Goal: Task Accomplishment & Management: Use online tool/utility

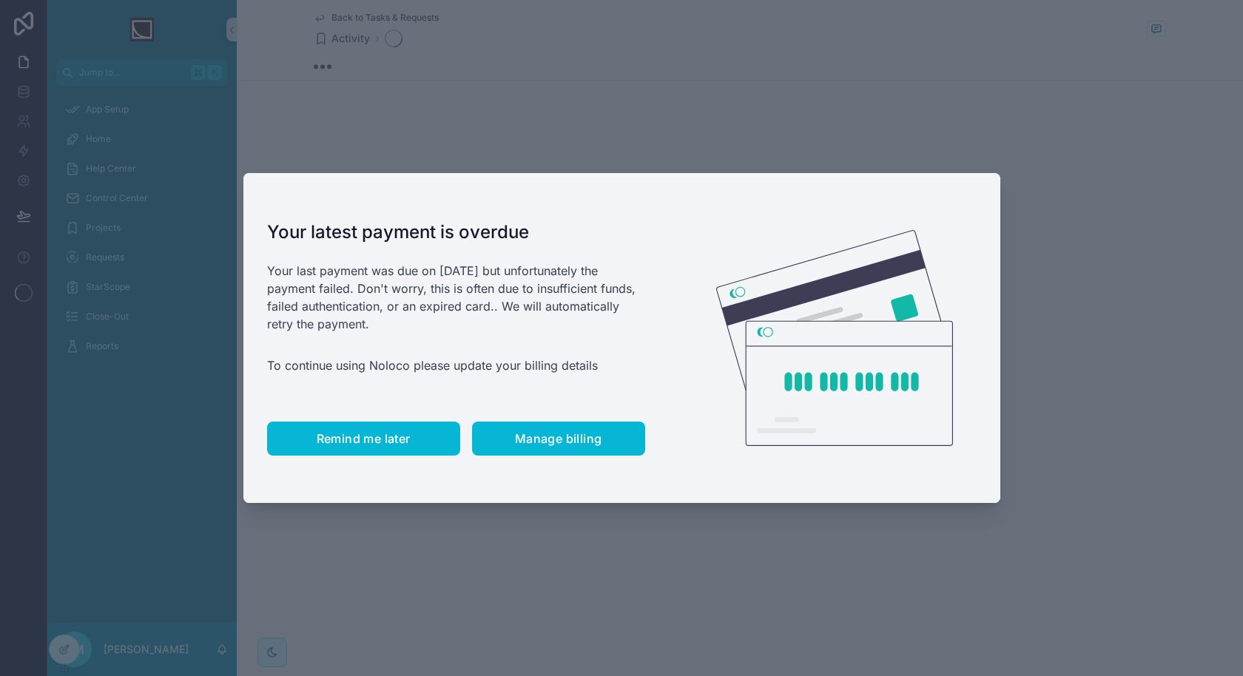
click at [381, 442] on span "Remind me later" at bounding box center [364, 438] width 94 height 15
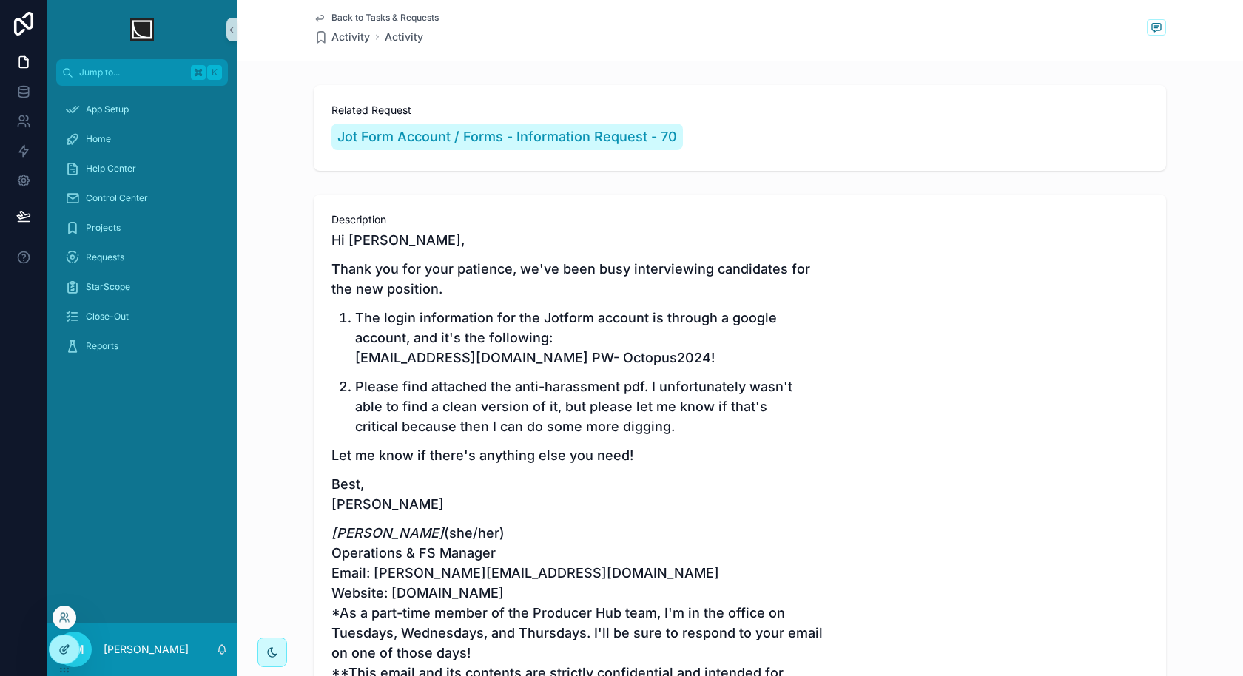
click at [70, 642] on div at bounding box center [65, 650] width 30 height 28
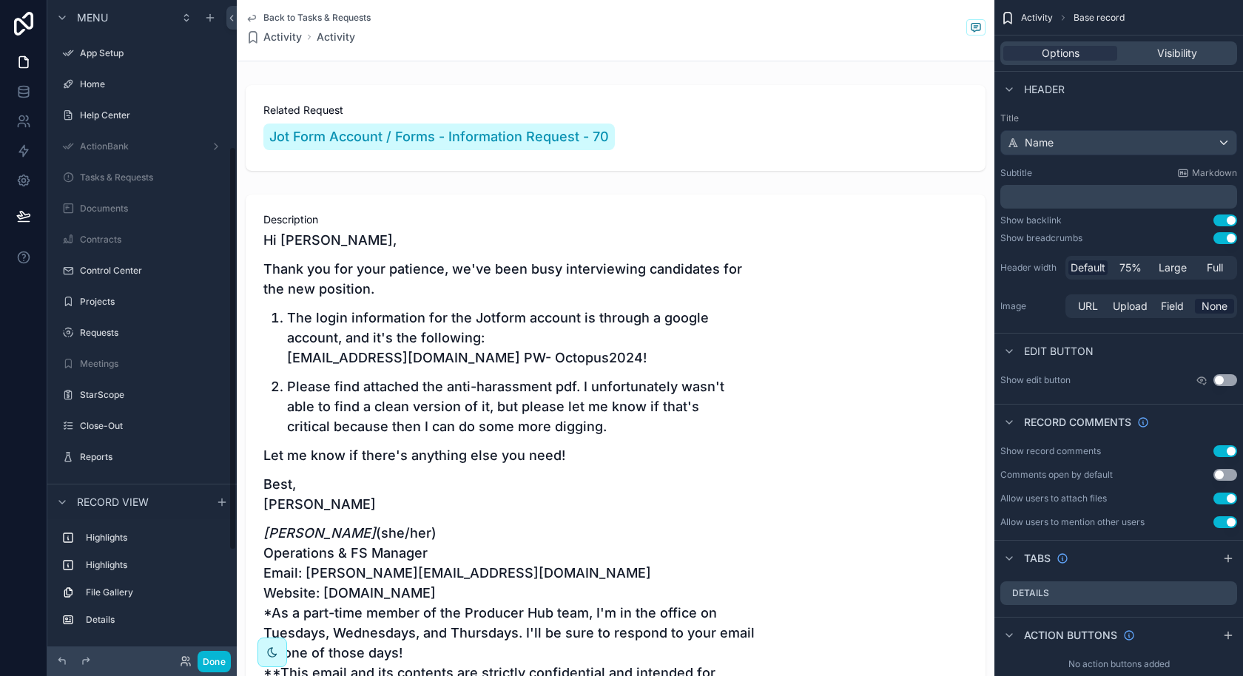
scroll to position [238, 0]
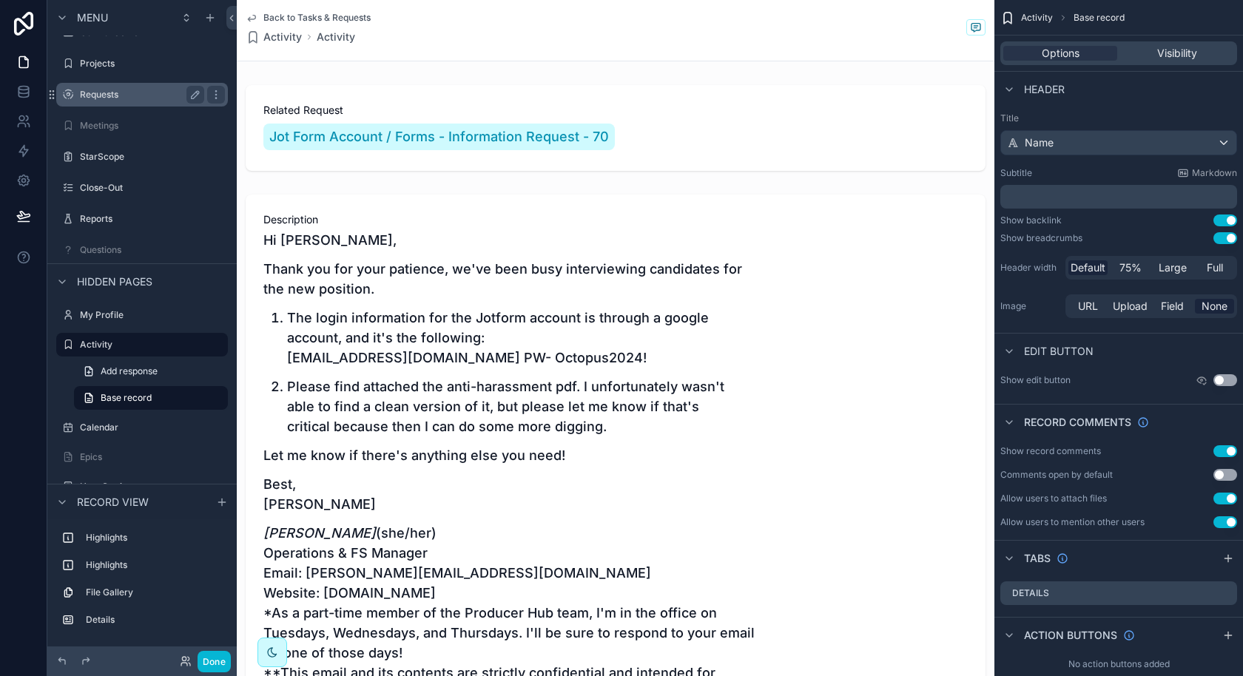
click at [127, 87] on div "Requests" at bounding box center [142, 95] width 124 height 18
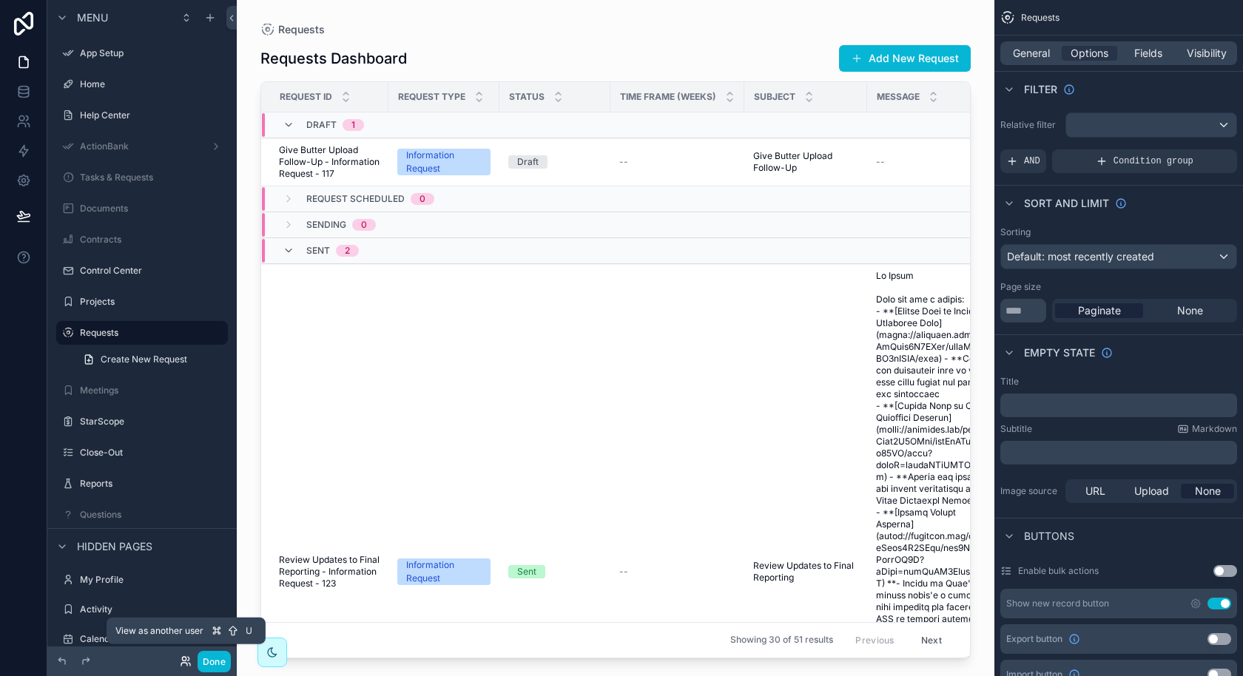
click at [181, 663] on icon at bounding box center [186, 662] width 12 height 12
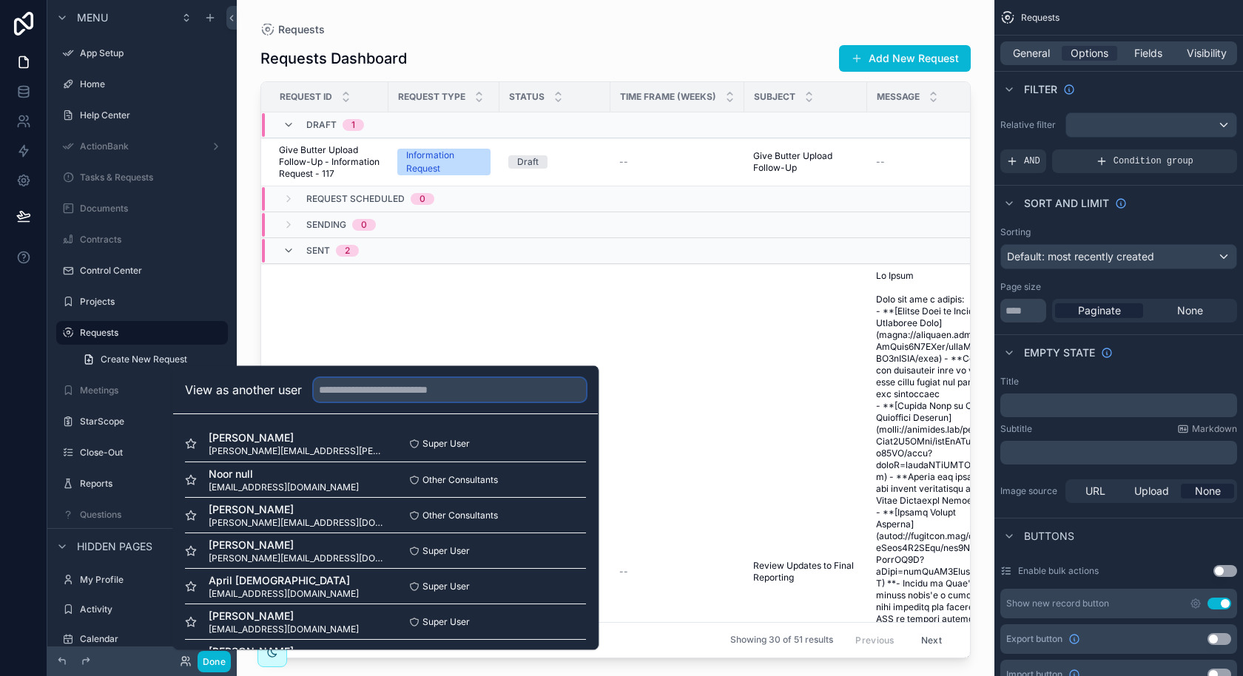
click at [447, 386] on input "text" at bounding box center [450, 390] width 272 height 24
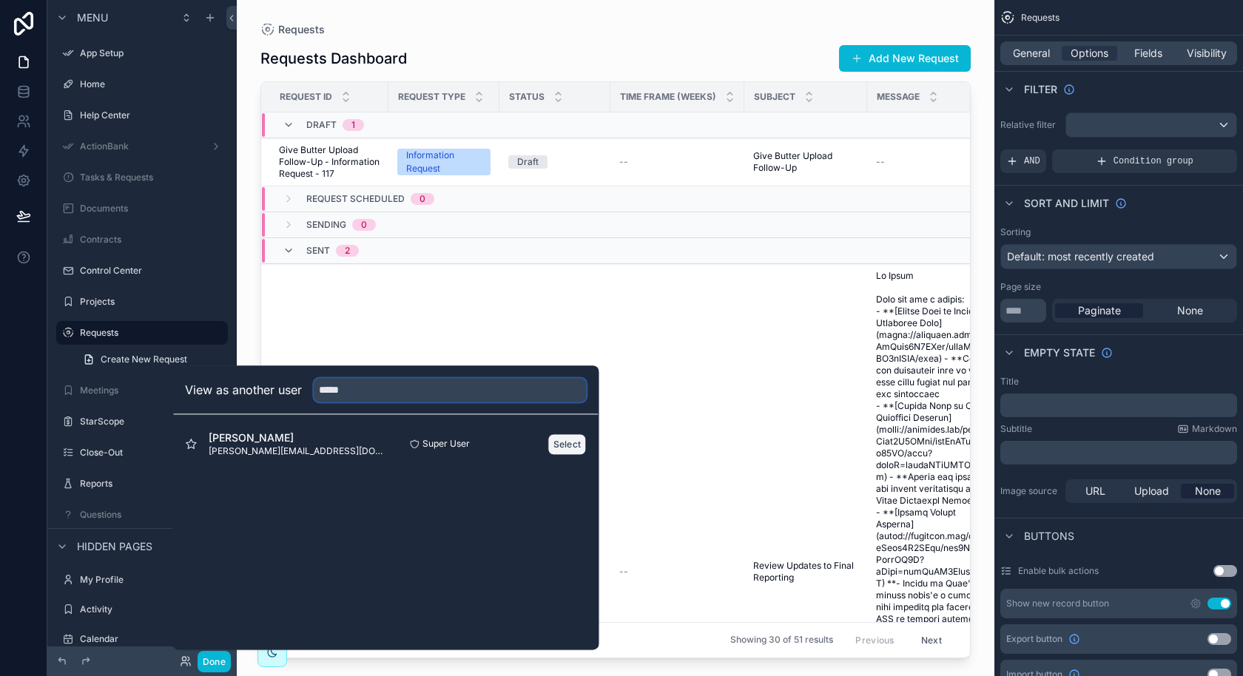
type input "*****"
click at [562, 438] on button "Select" at bounding box center [567, 444] width 38 height 21
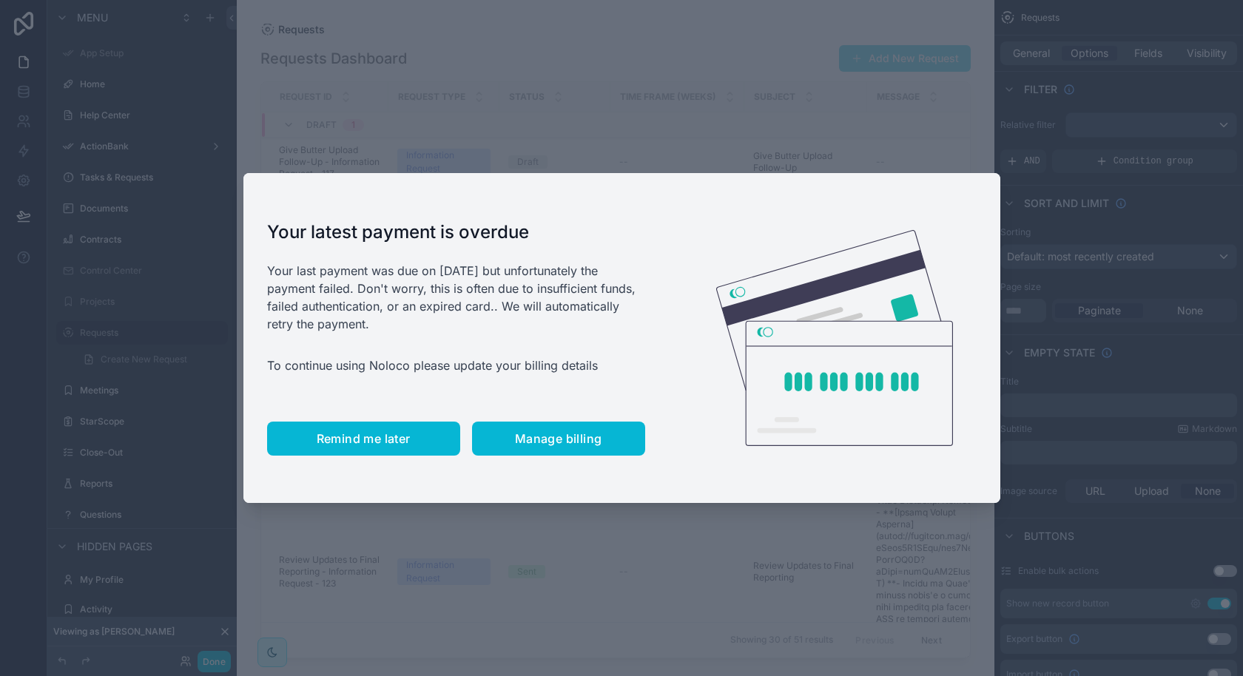
click at [396, 443] on span "Remind me later" at bounding box center [364, 438] width 94 height 15
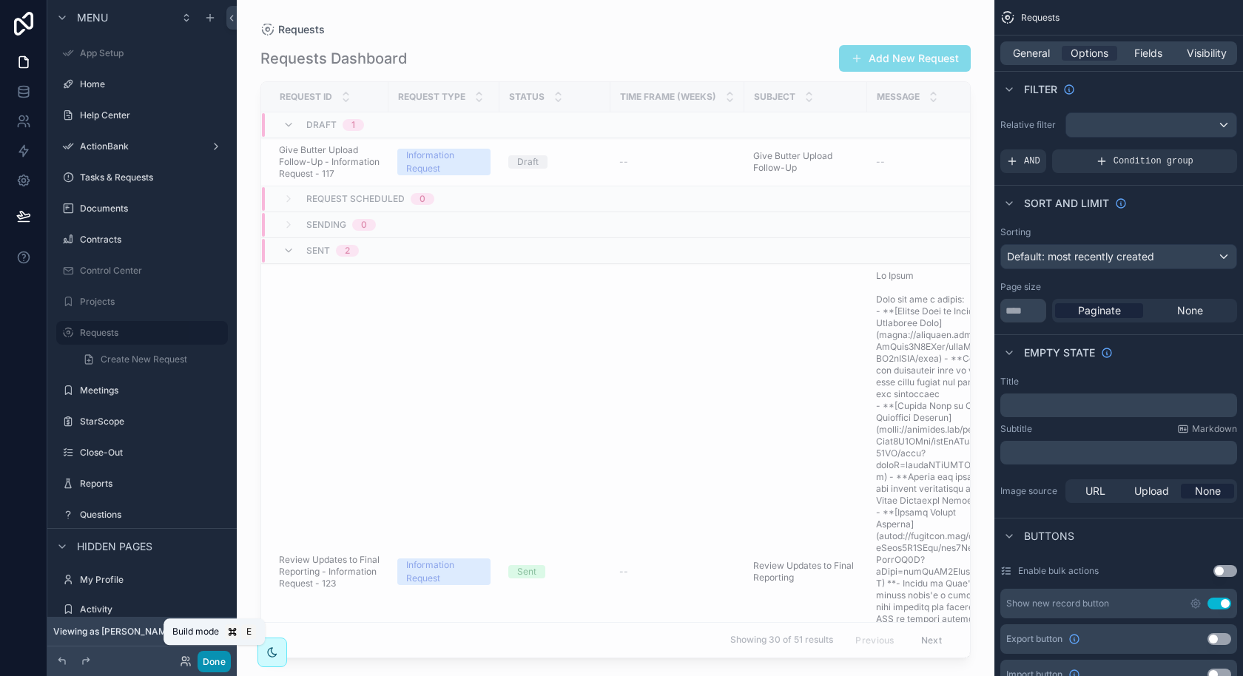
click at [213, 662] on button "Done" at bounding box center [214, 661] width 33 height 21
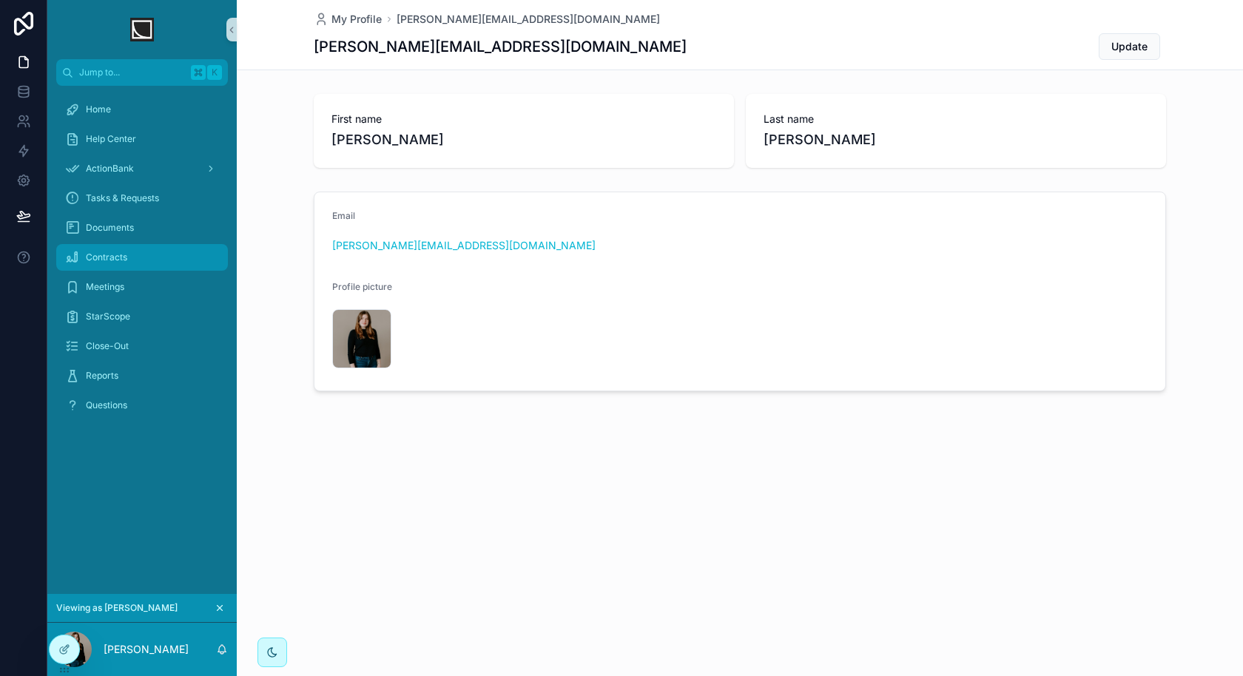
click at [146, 244] on link "Contracts" at bounding box center [142, 257] width 172 height 27
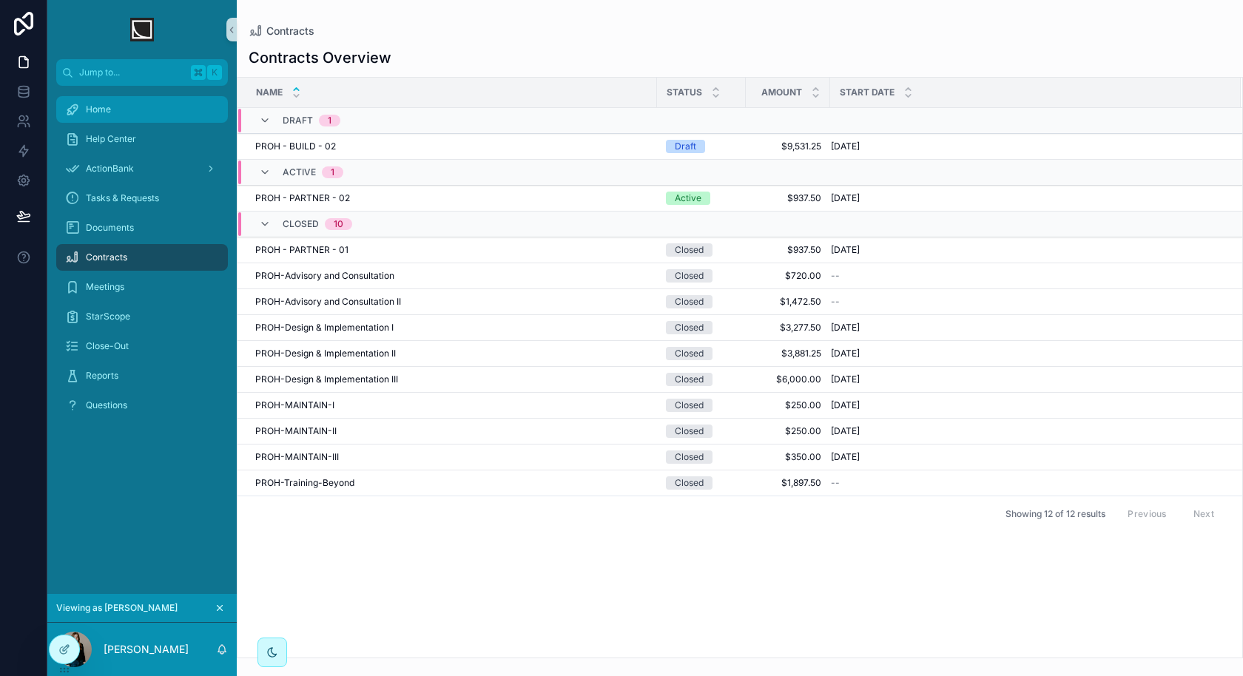
click at [132, 112] on div "Home" at bounding box center [142, 110] width 154 height 24
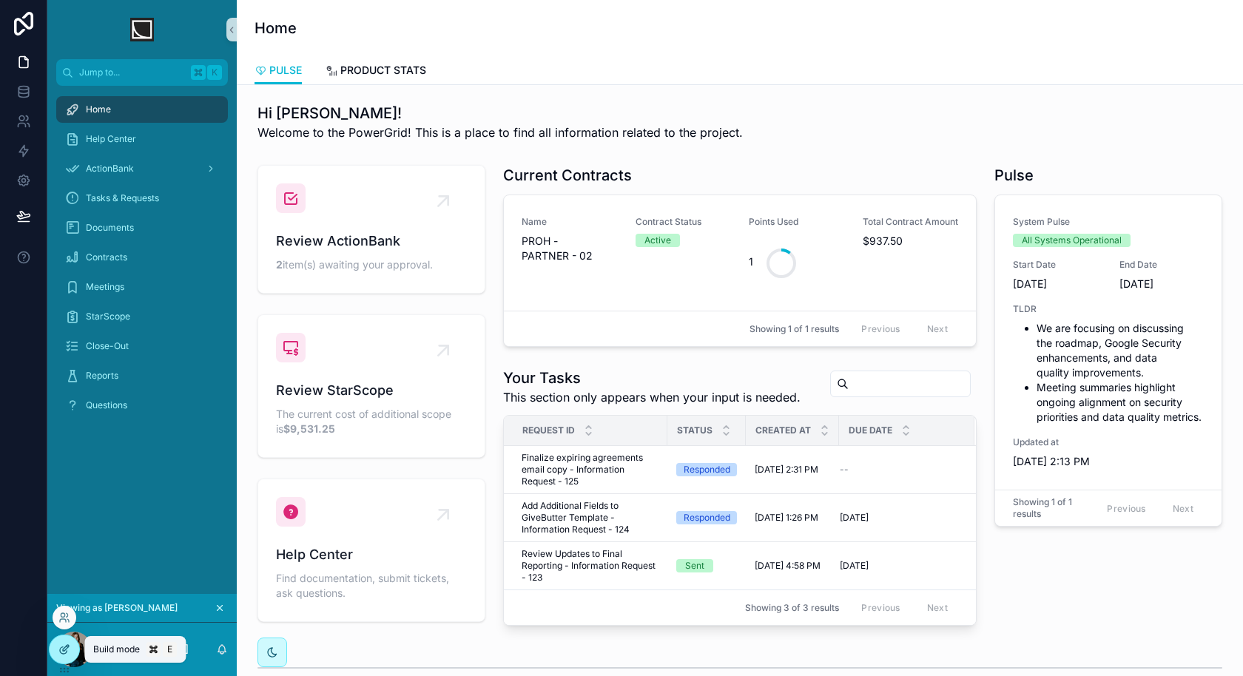
click at [60, 659] on div at bounding box center [65, 650] width 30 height 28
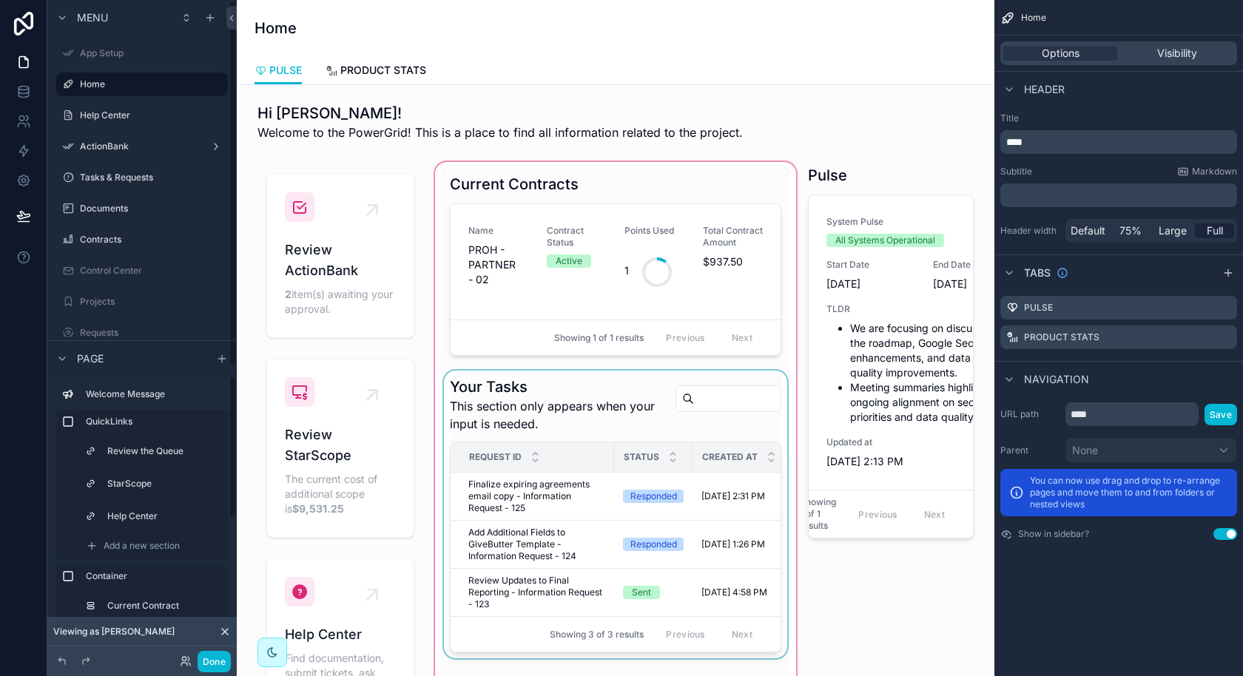
click at [567, 618] on div "Showing 3 of 3 results Previous Next" at bounding box center [616, 634] width 330 height 36
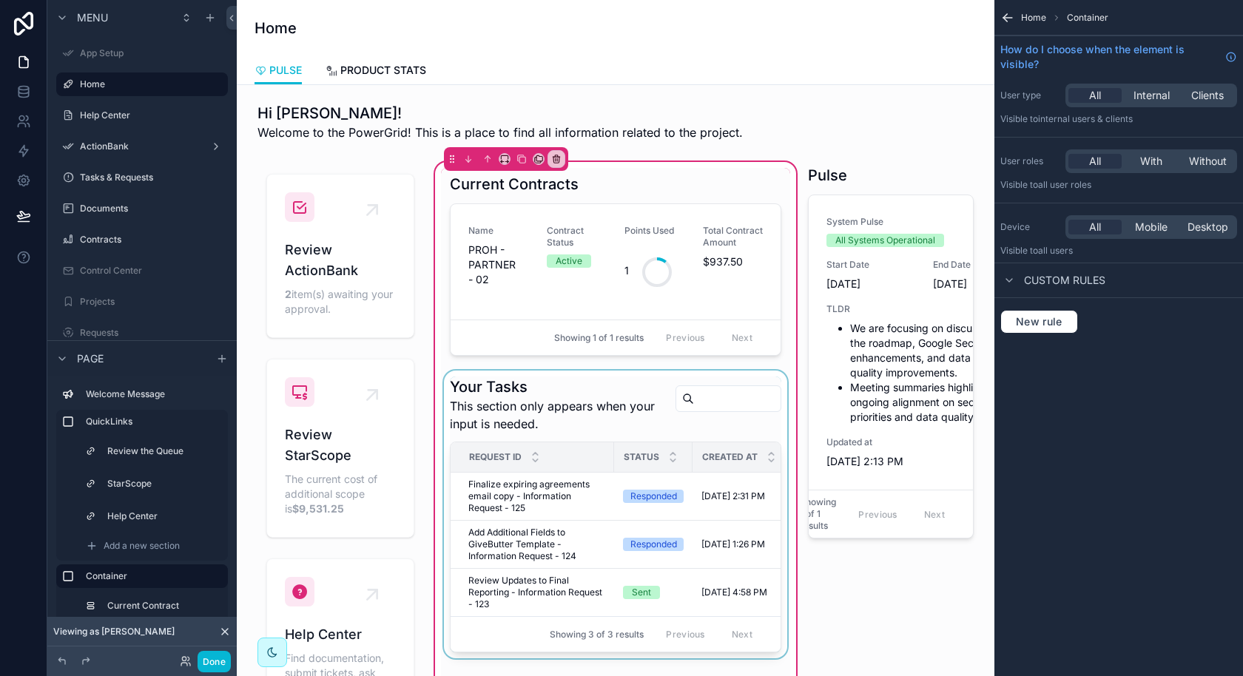
click at [670, 534] on div "scrollable content" at bounding box center [615, 515] width 349 height 288
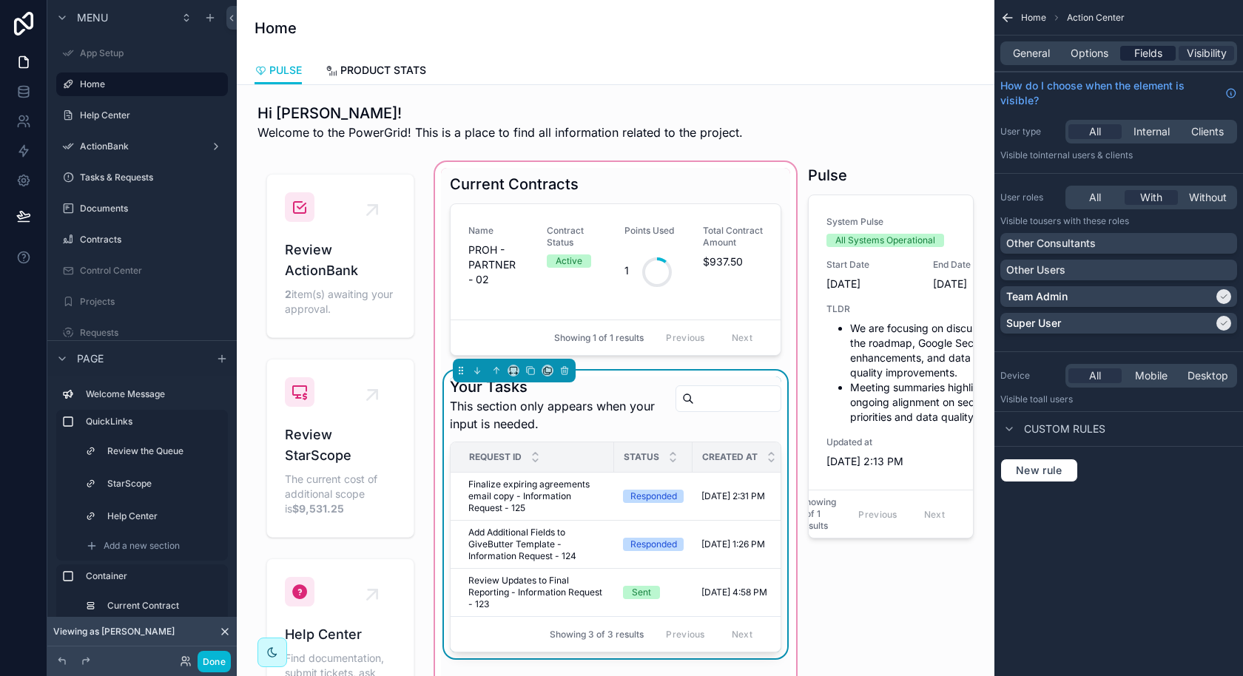
click at [1151, 58] on span "Fields" at bounding box center [1148, 53] width 28 height 15
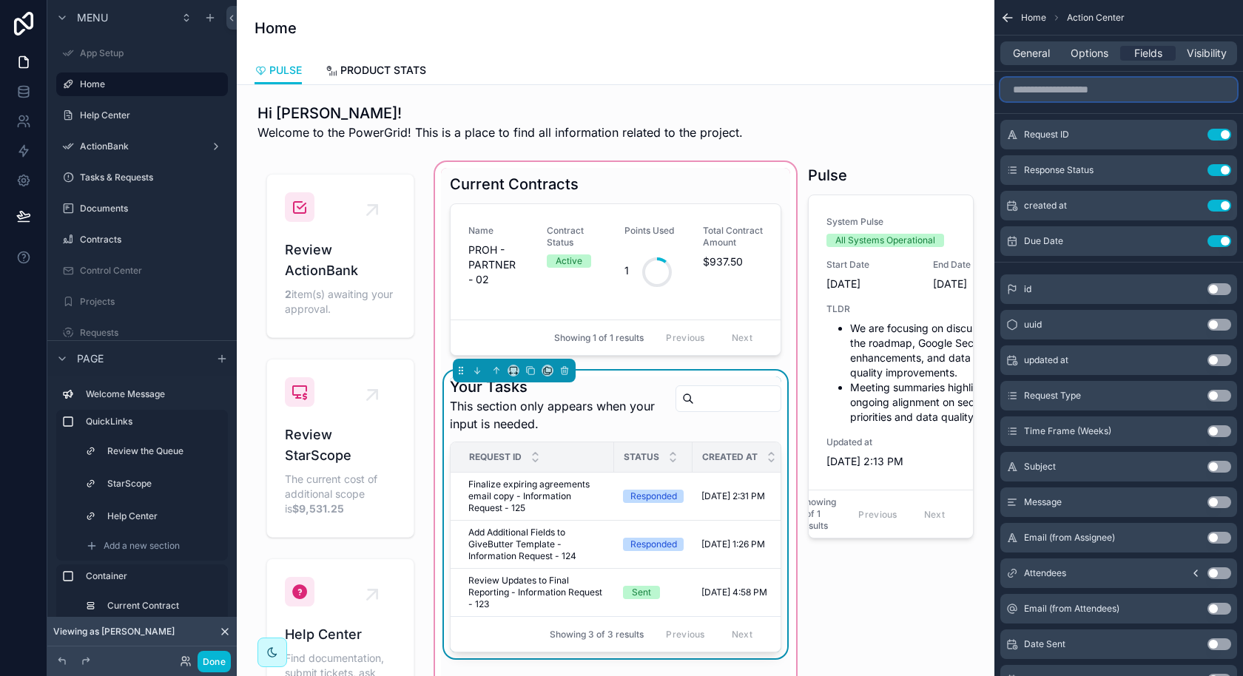
click at [1134, 96] on input "scrollable content" at bounding box center [1118, 90] width 237 height 24
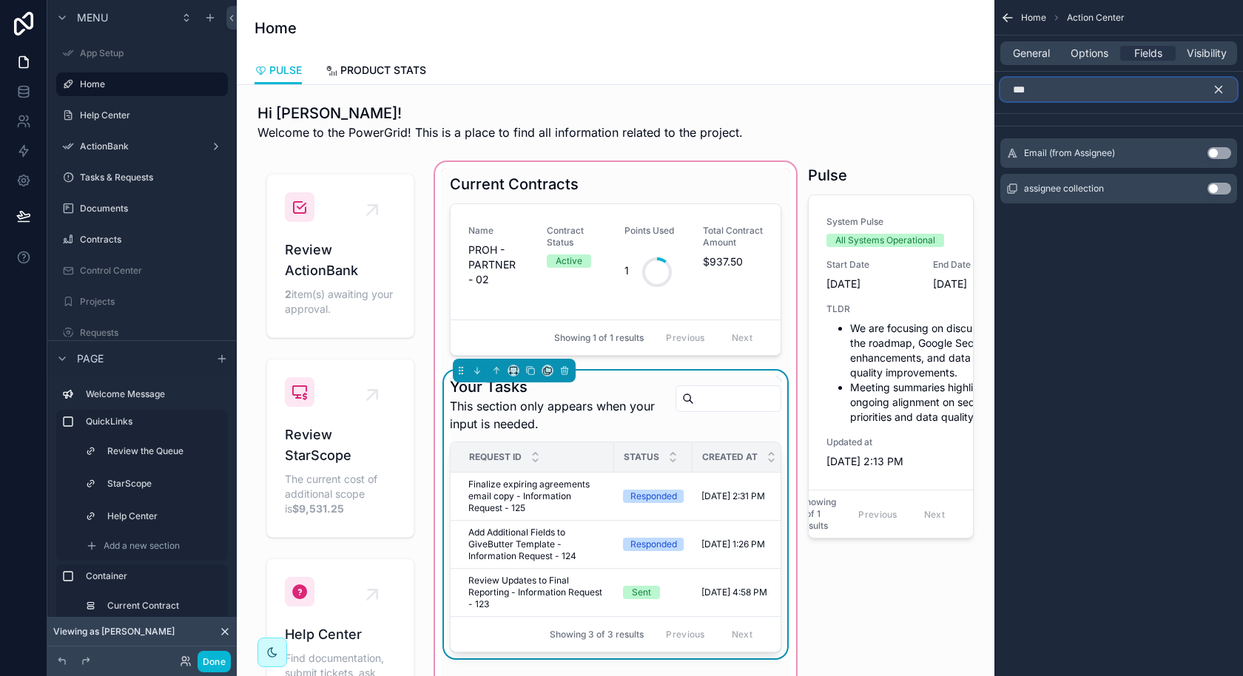
type input "***"
click at [1217, 149] on button "Use setting" at bounding box center [1220, 153] width 24 height 12
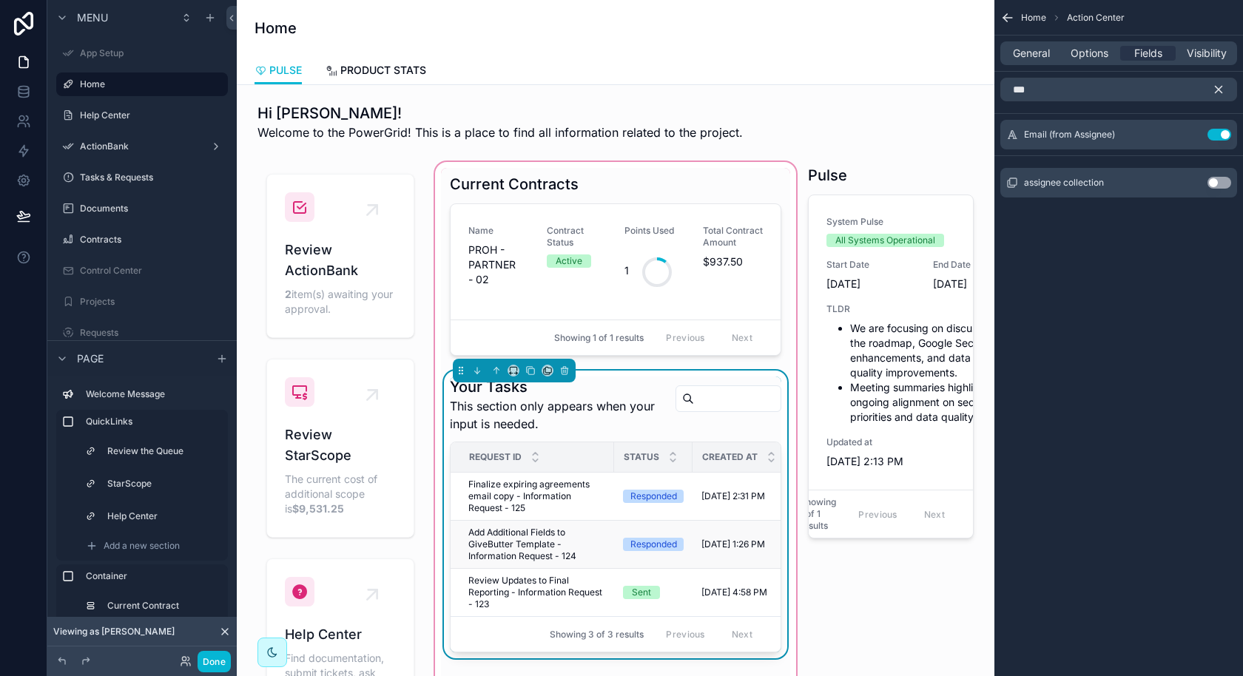
click at [625, 521] on td "Responded" at bounding box center [653, 545] width 78 height 48
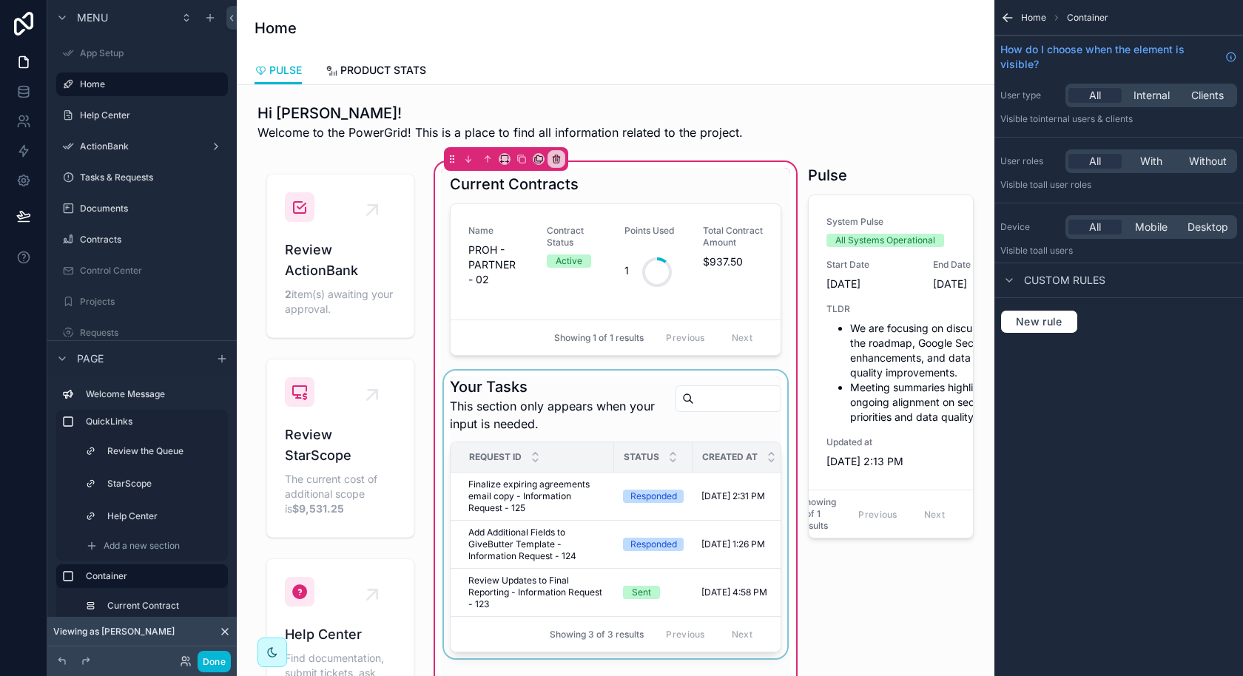
click at [589, 461] on div "Request ID" at bounding box center [532, 457] width 162 height 28
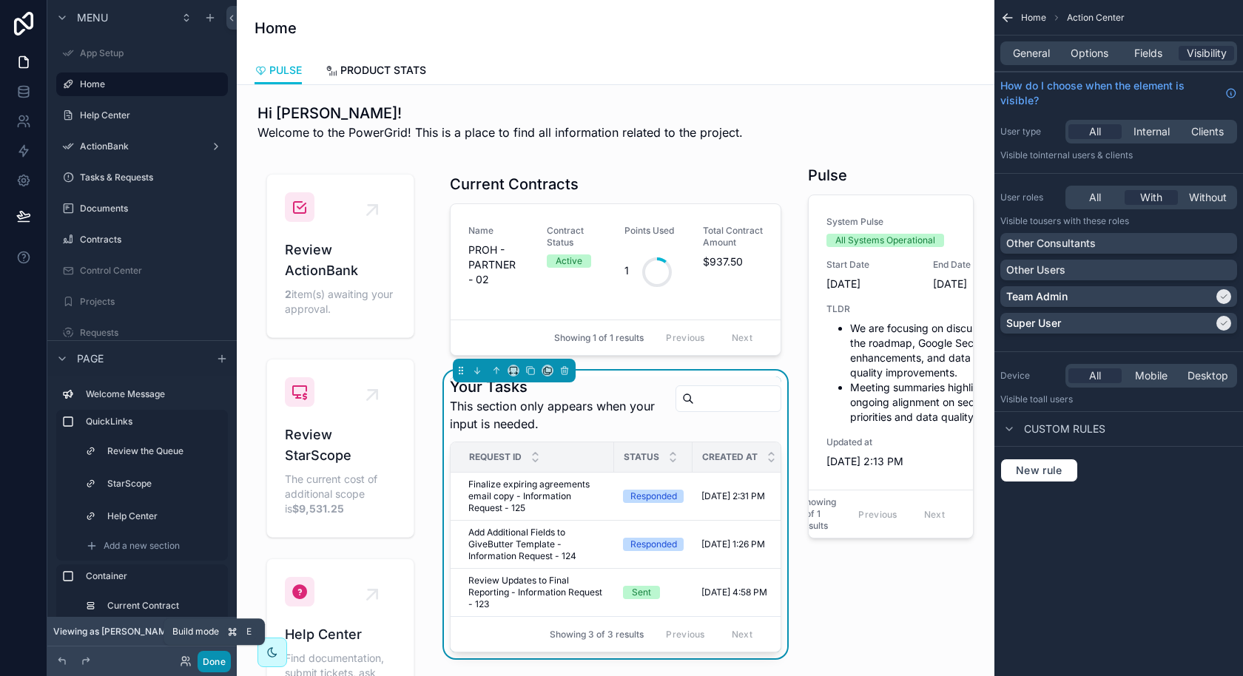
click at [221, 654] on button "Done" at bounding box center [214, 661] width 33 height 21
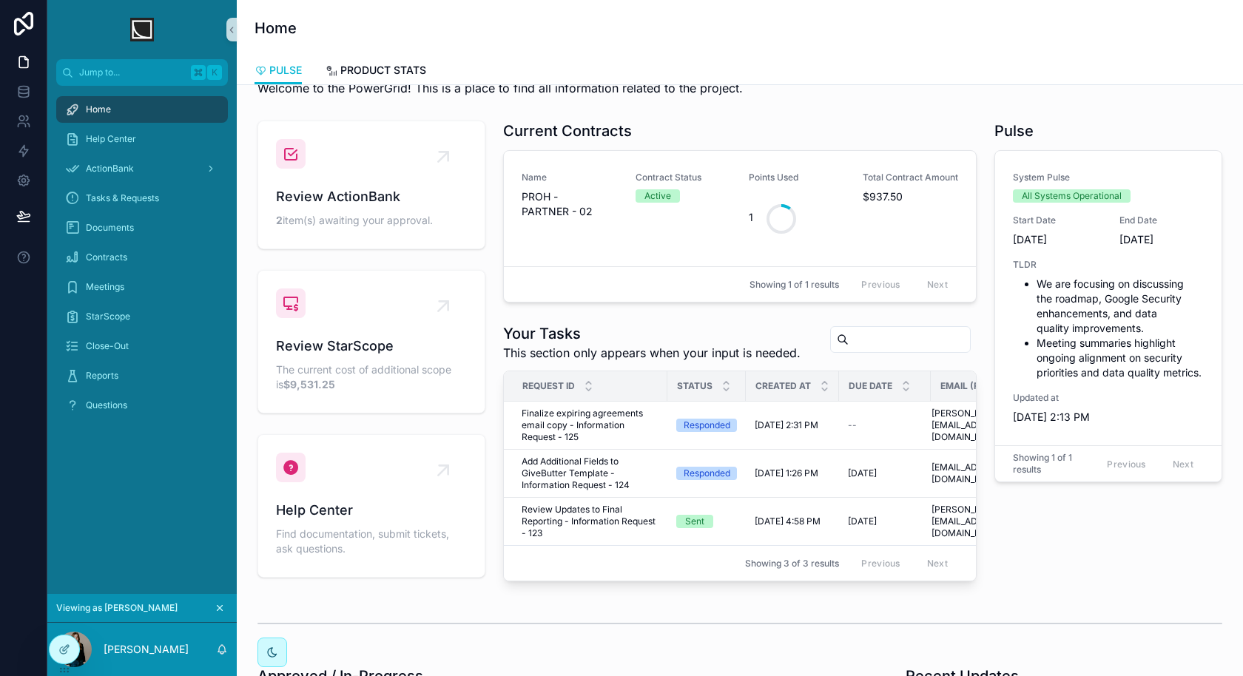
scroll to position [52, 0]
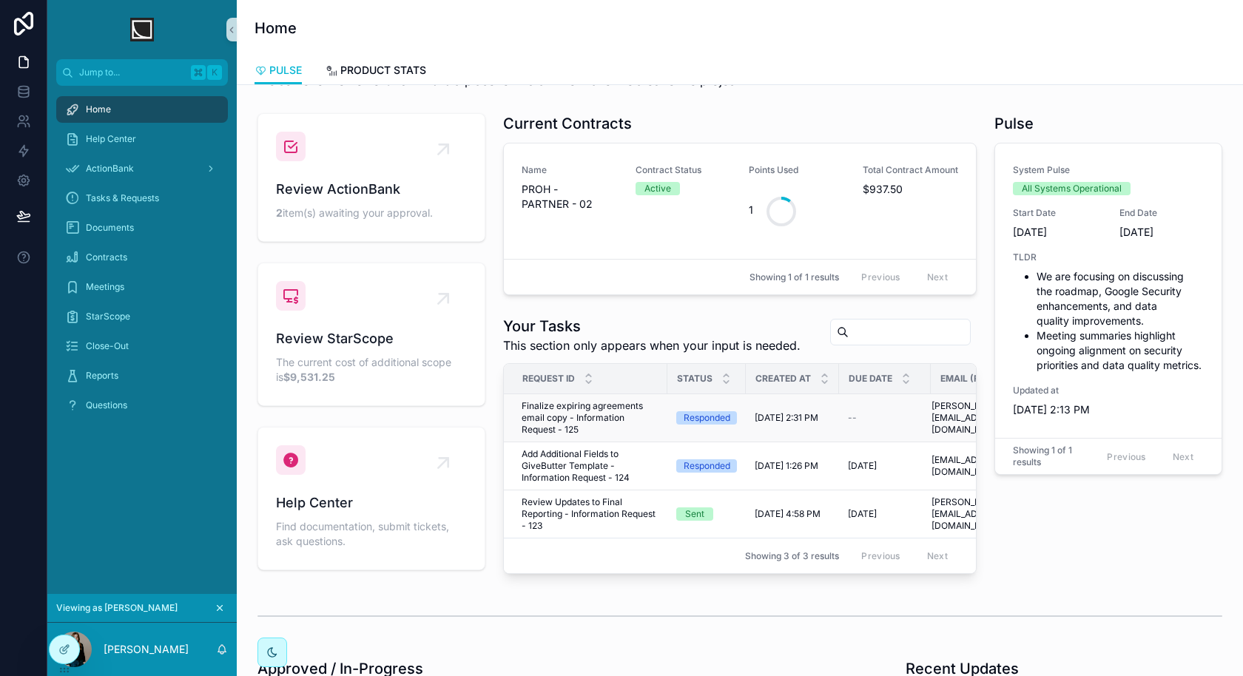
click at [602, 422] on span "Finalize expiring agreements email copy - Information Request - 125" at bounding box center [590, 418] width 137 height 36
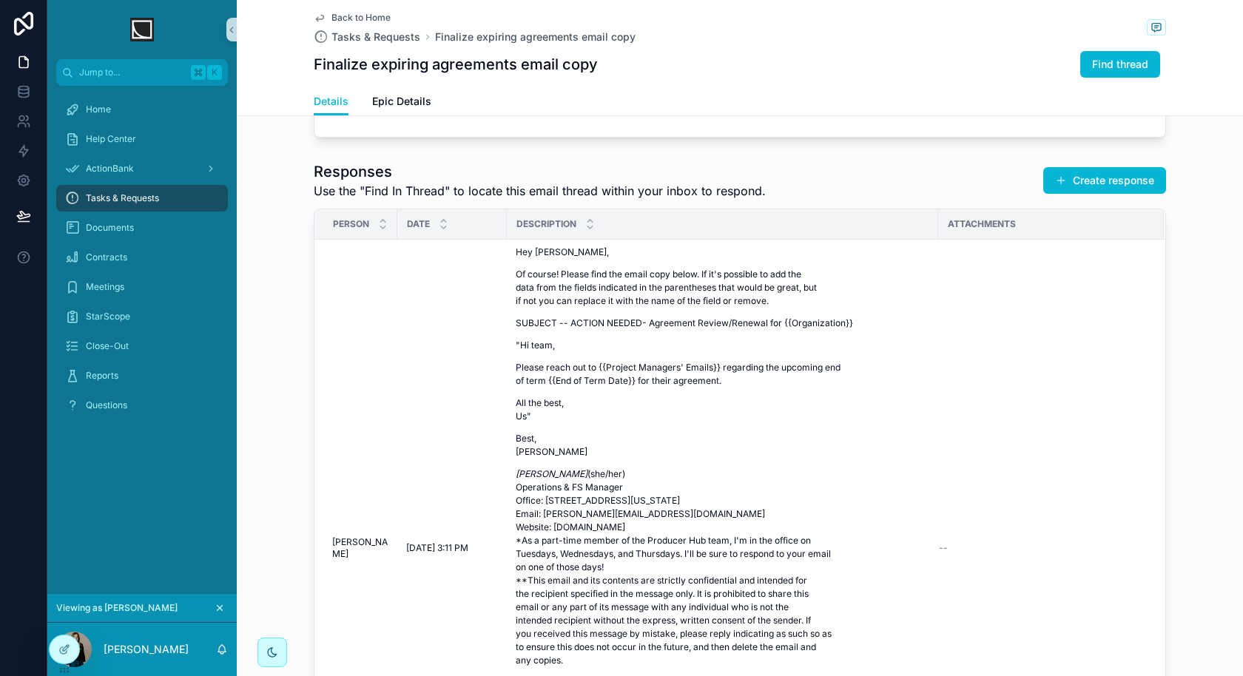
scroll to position [526, 0]
